Goal: Task Accomplishment & Management: Manage account settings

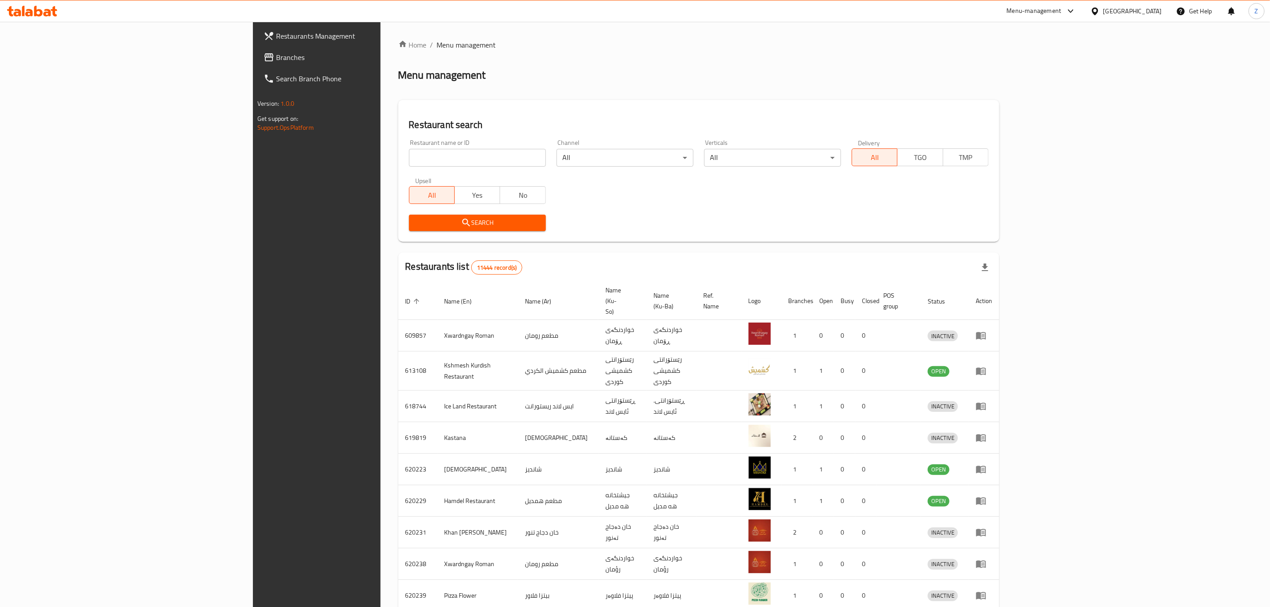
click at [409, 147] on div "Restaurant name or ID Restaurant name or ID" at bounding box center [477, 153] width 137 height 27
click at [409, 149] on input "search" at bounding box center [477, 158] width 137 height 18
type input "The legend"
click button "Search" at bounding box center [477, 223] width 137 height 16
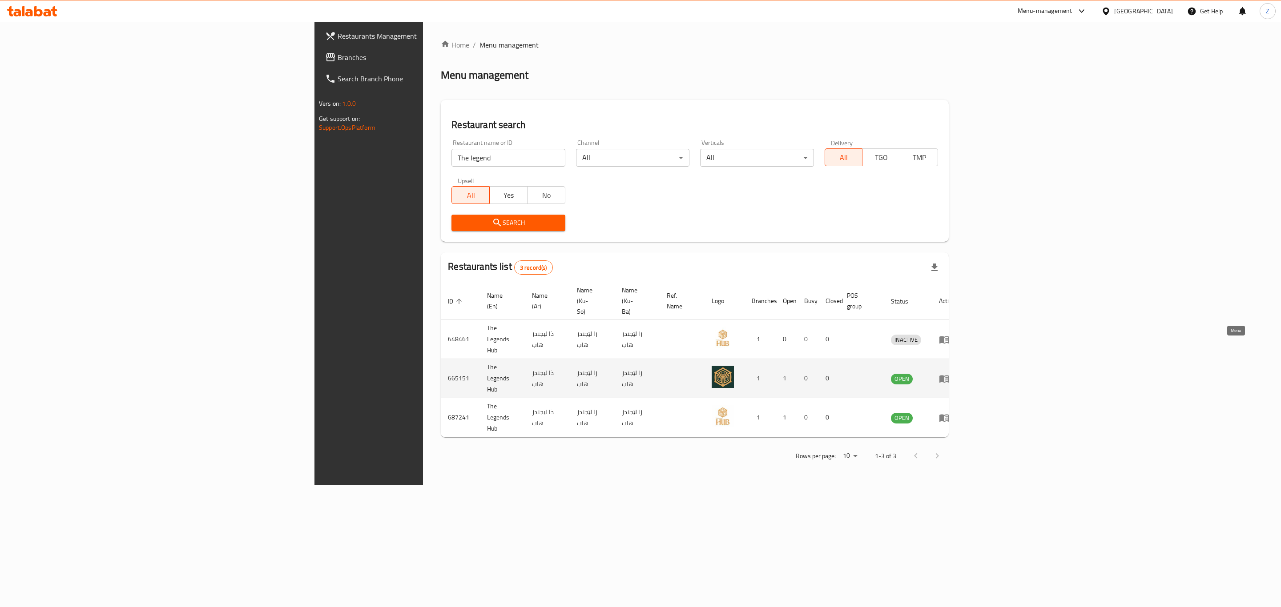
click at [949, 375] on icon "enhanced table" at bounding box center [944, 379] width 10 height 8
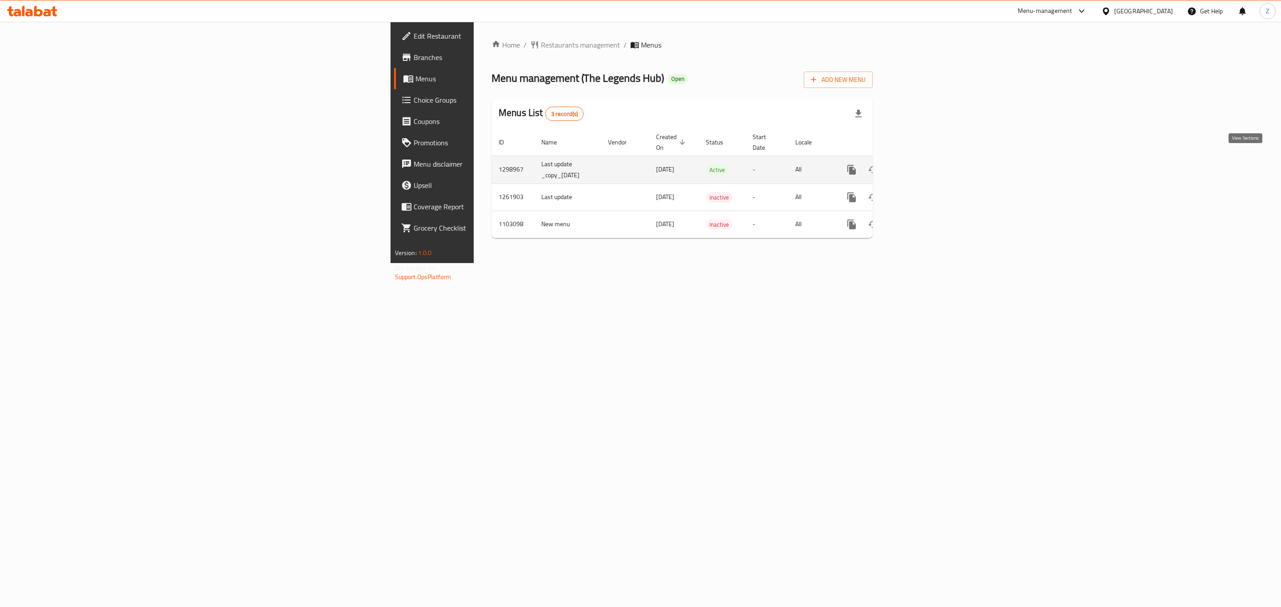
click at [926, 159] on link "enhanced table" at bounding box center [915, 169] width 21 height 21
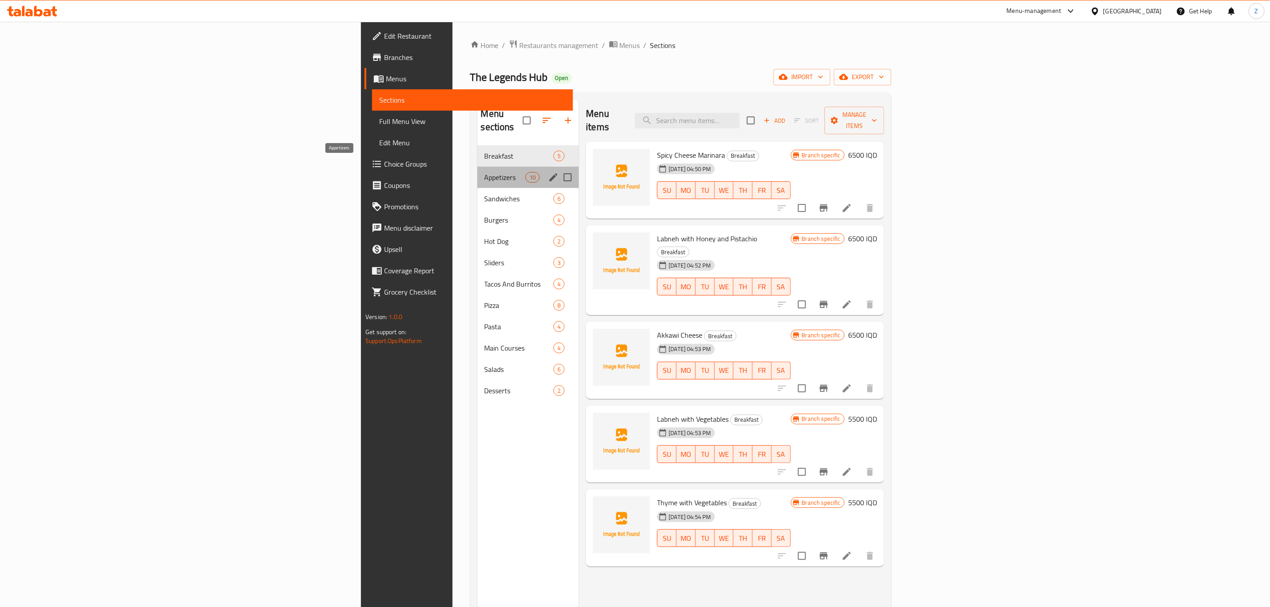
click at [485, 172] on span "Appetizers" at bounding box center [505, 177] width 41 height 11
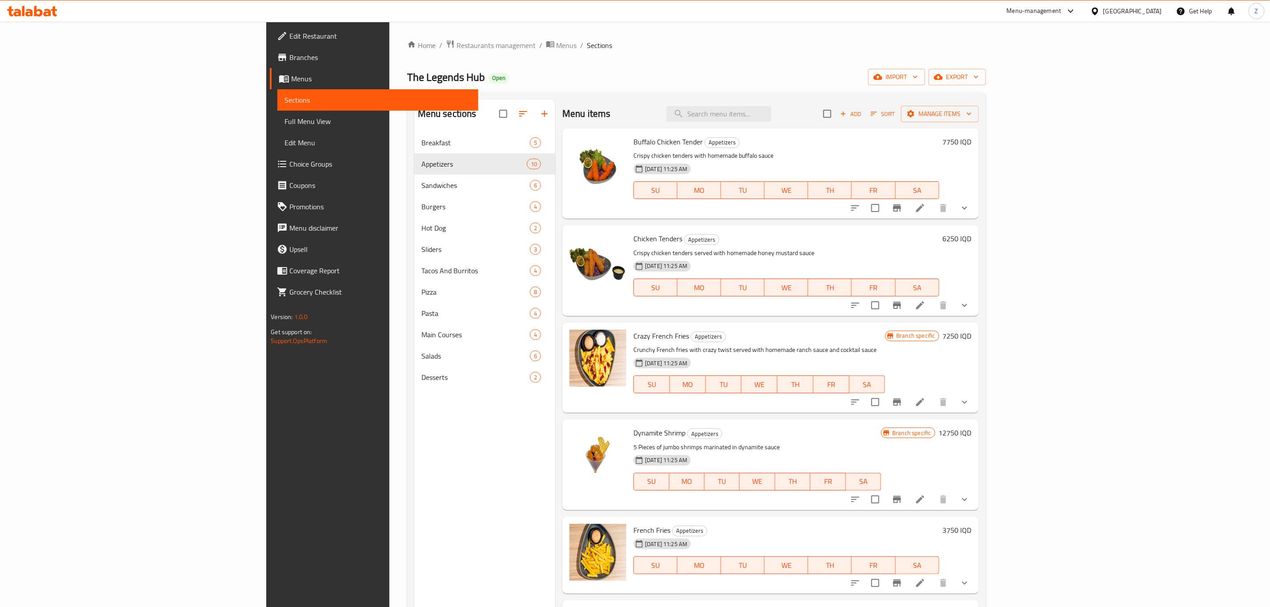
drag, startPoint x: 241, startPoint y: 46, endPoint x: 253, endPoint y: 58, distance: 17.6
click at [407, 46] on link "Home" at bounding box center [421, 45] width 28 height 11
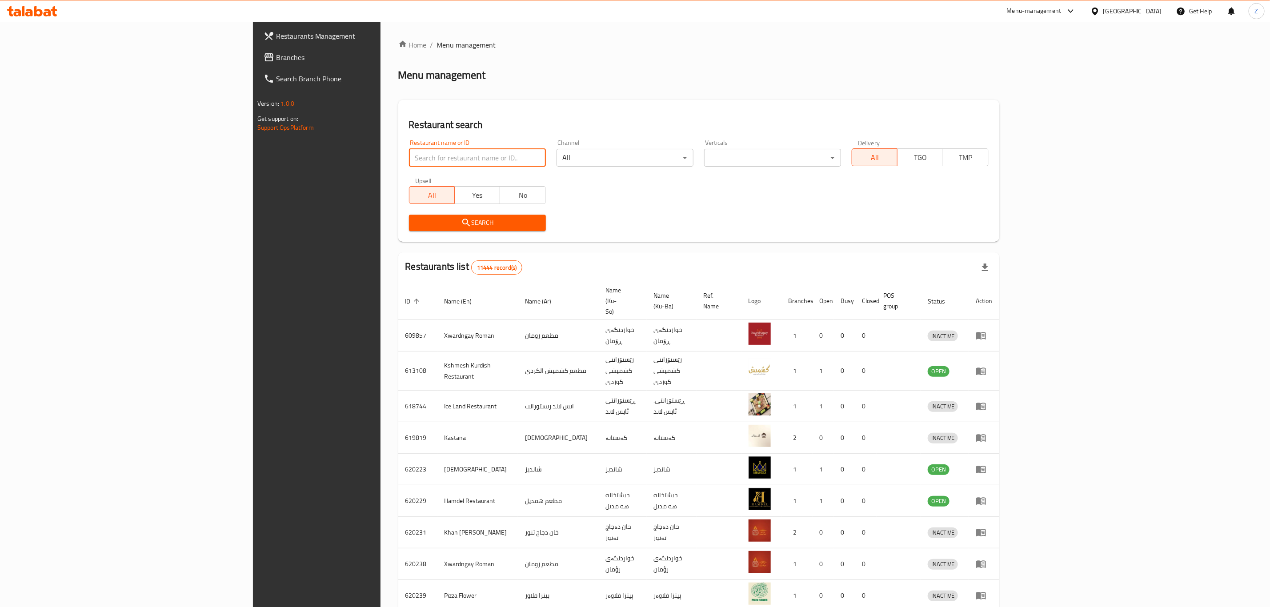
click at [409, 163] on input "search" at bounding box center [477, 158] width 137 height 18
type input "The legend"
click button "Search" at bounding box center [477, 223] width 137 height 16
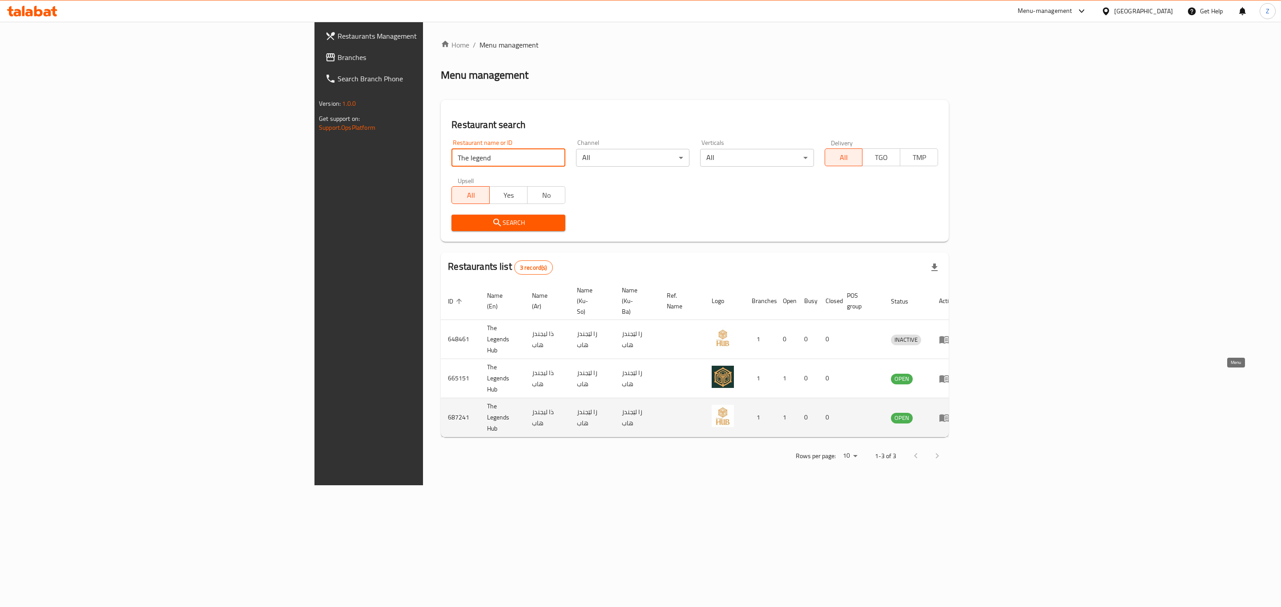
click at [949, 414] on icon "enhanced table" at bounding box center [944, 418] width 10 height 8
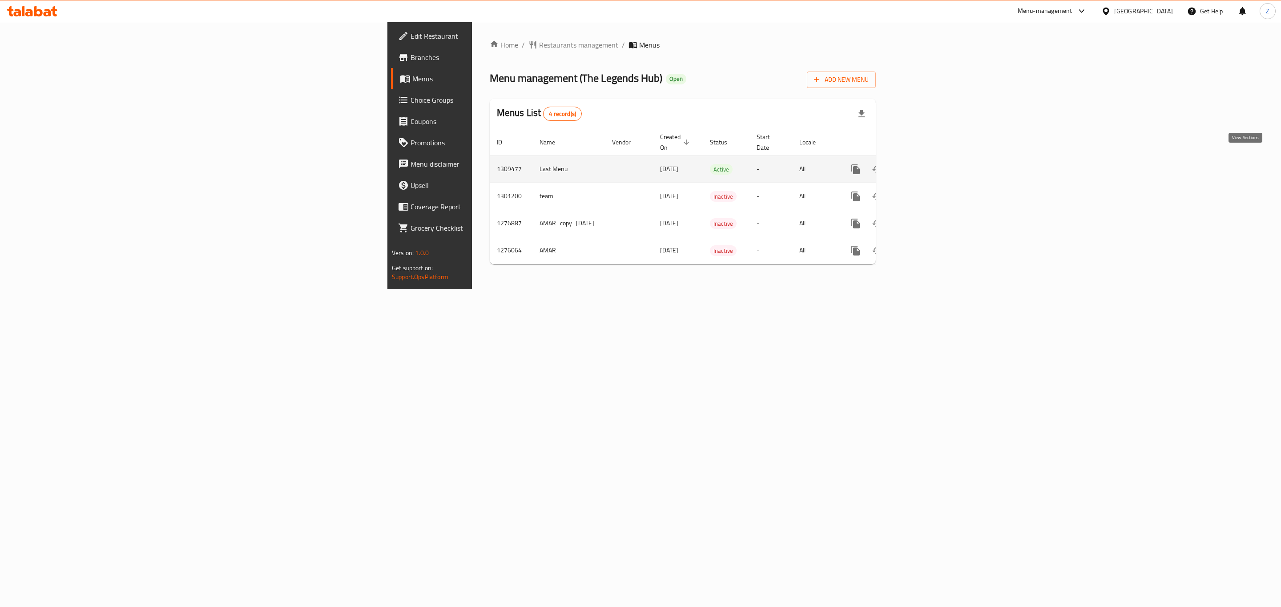
click at [925, 164] on icon "enhanced table" at bounding box center [919, 169] width 11 height 11
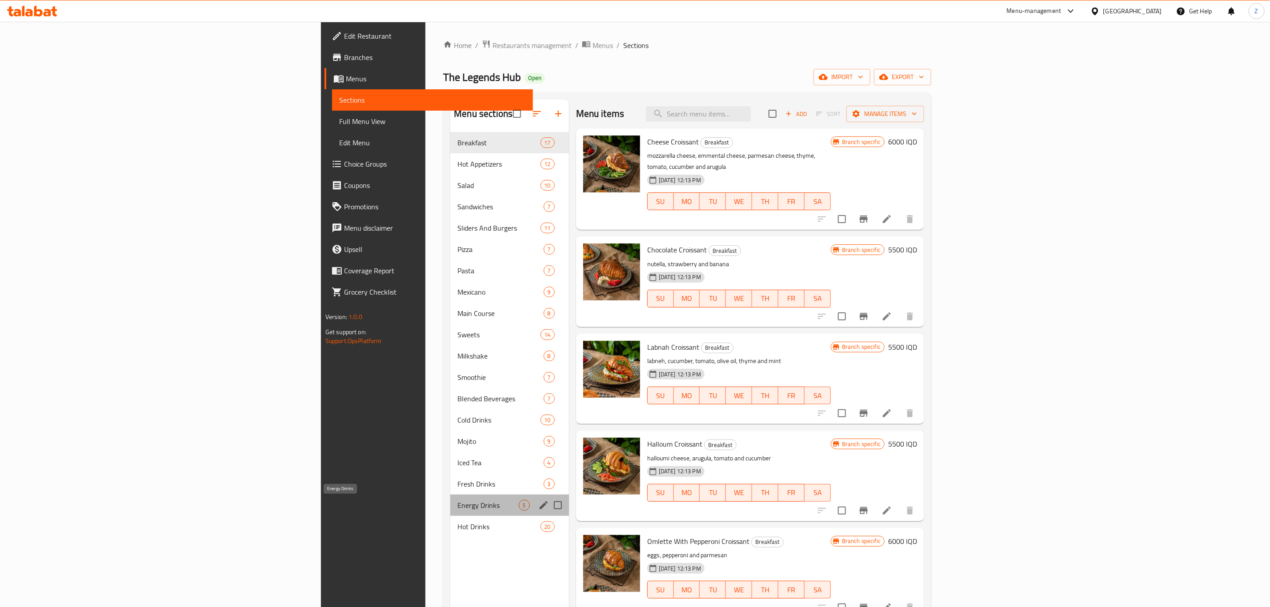
click at [458, 505] on span "Energy Drinks" at bounding box center [488, 505] width 61 height 11
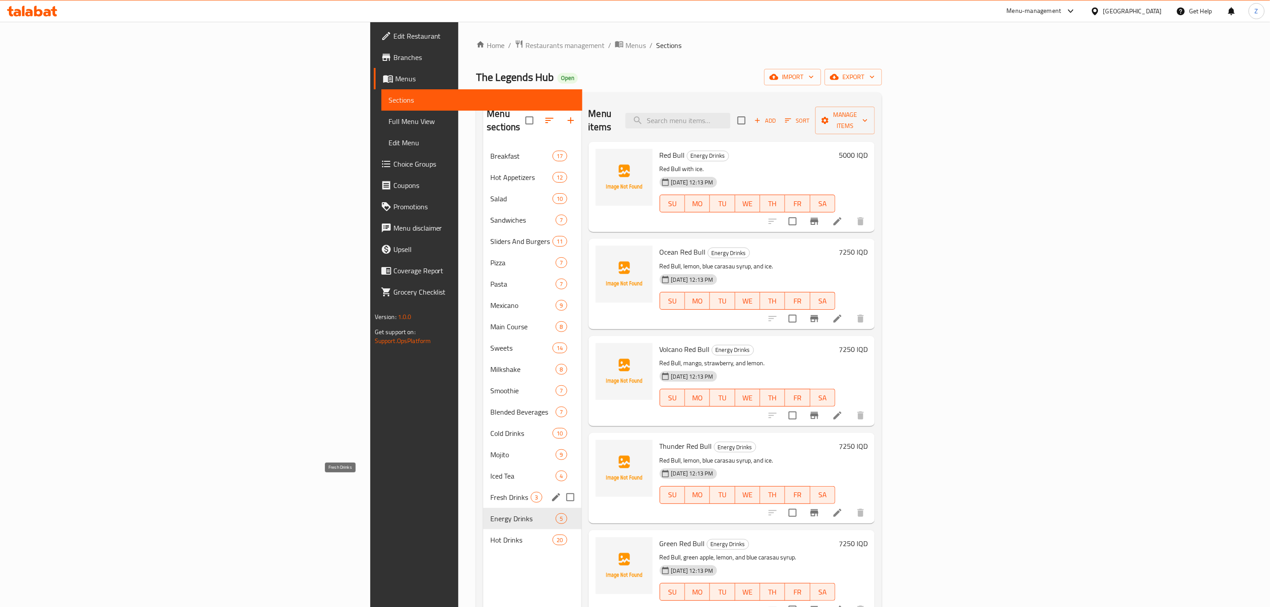
click at [490, 492] on span "Fresh Drinks" at bounding box center [510, 497] width 40 height 11
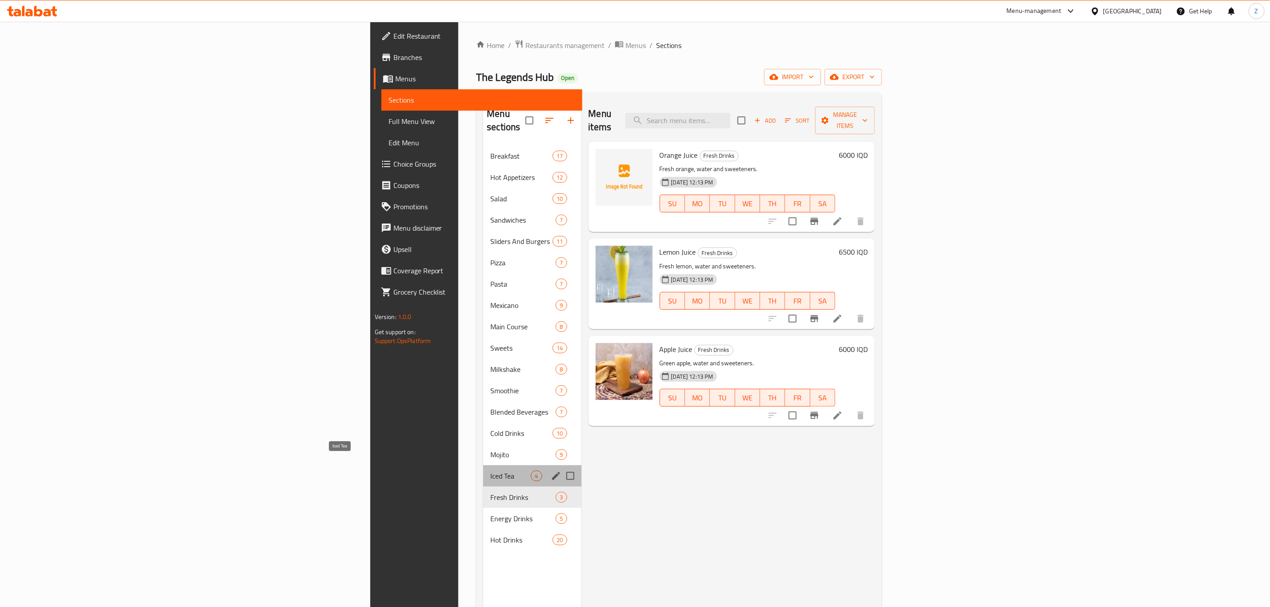
click at [490, 471] on span "Iced Tea" at bounding box center [510, 476] width 40 height 11
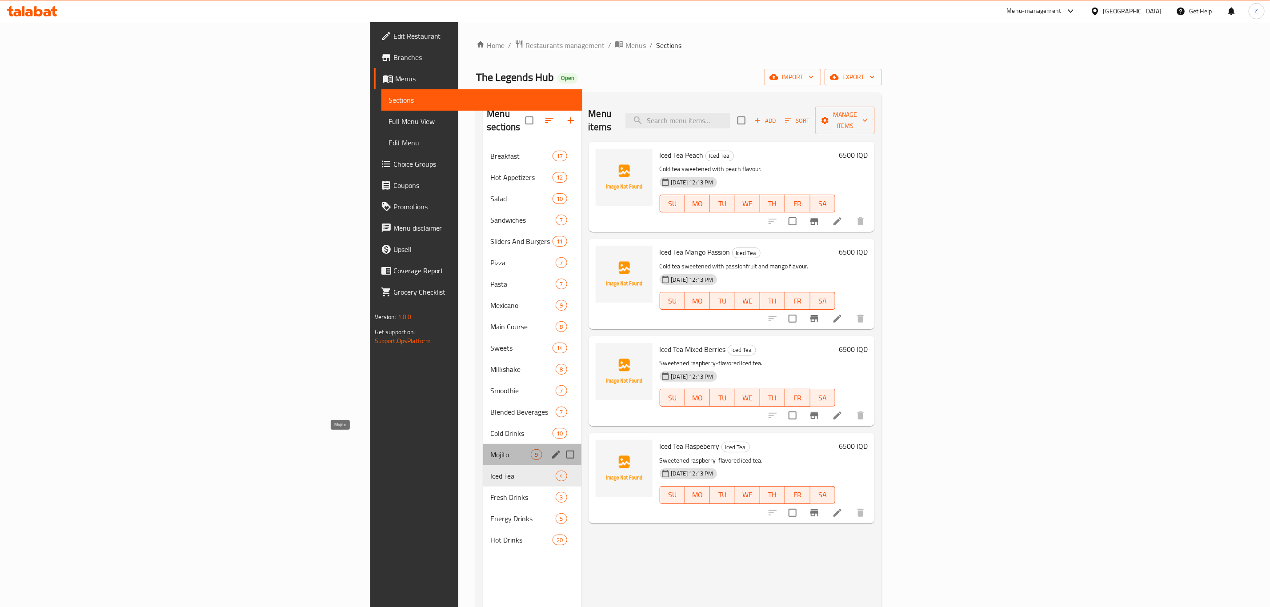
click at [490, 450] on span "Mojito" at bounding box center [510, 455] width 40 height 11
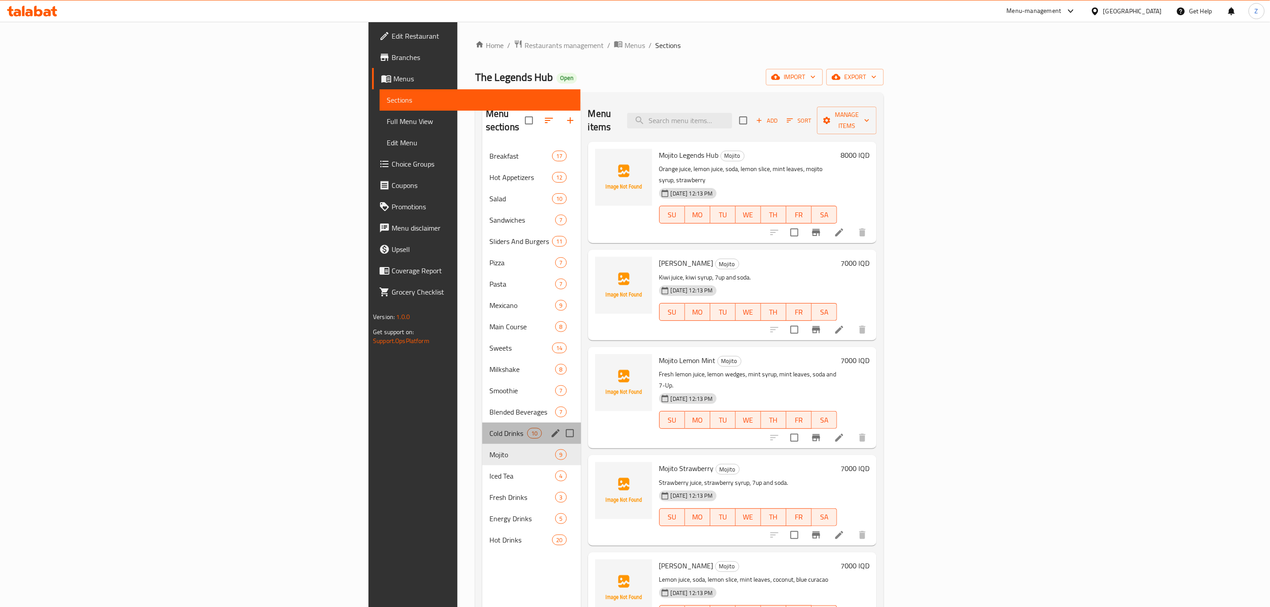
click at [482, 429] on div "Cold Drinks 10" at bounding box center [531, 433] width 99 height 21
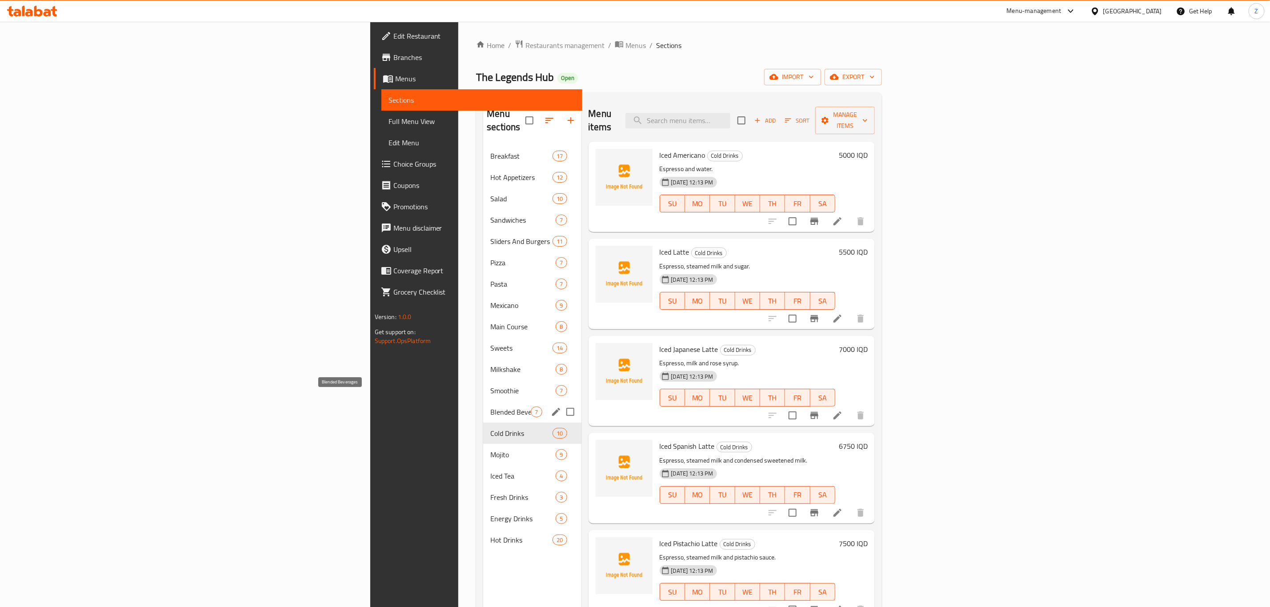
click at [490, 407] on span "Blended Beverages" at bounding box center [510, 412] width 40 height 11
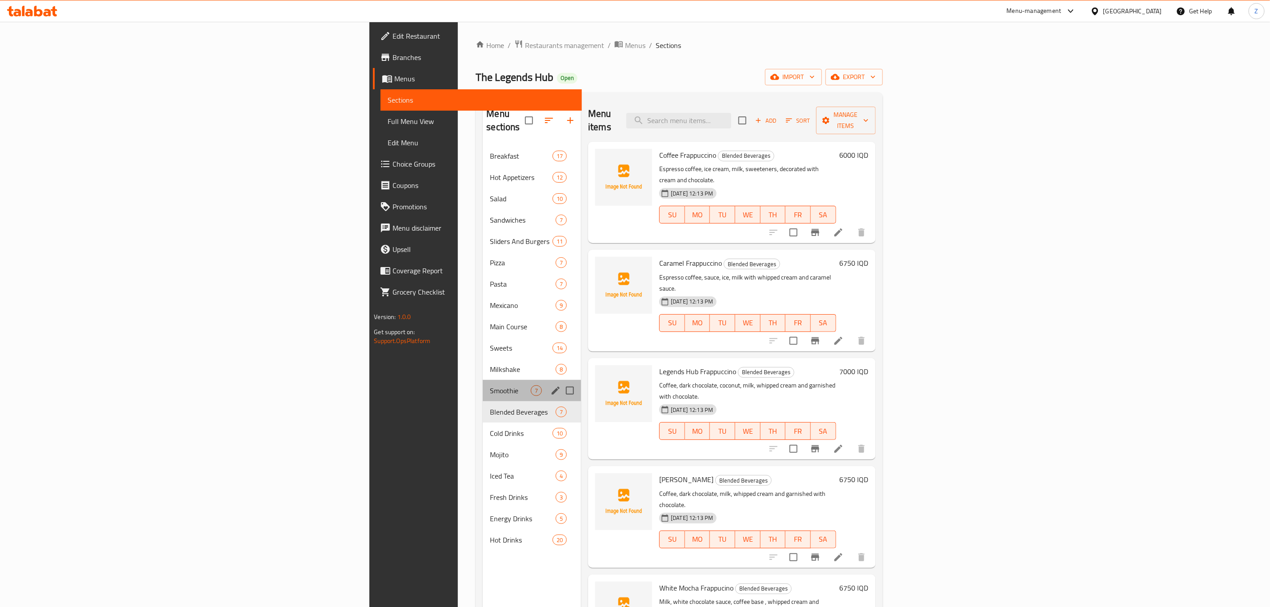
click at [483, 380] on div "Smoothie 7" at bounding box center [532, 390] width 98 height 21
